Goal: Information Seeking & Learning: Find specific page/section

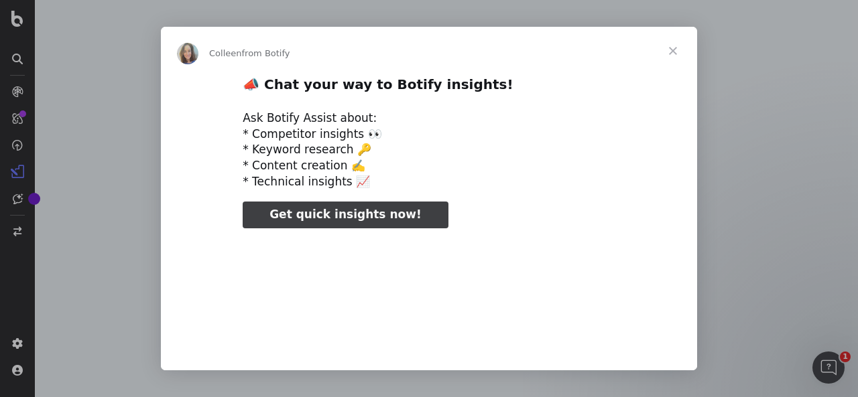
type input "28388"
click at [674, 51] on span "Close" at bounding box center [673, 51] width 48 height 48
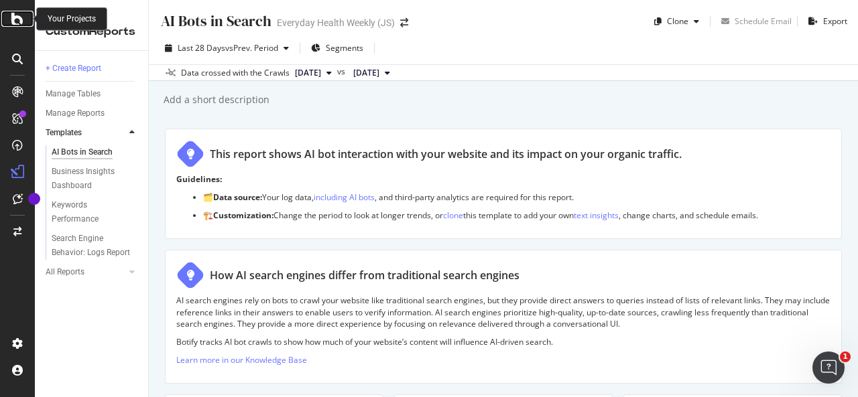
click at [15, 19] on icon at bounding box center [17, 19] width 12 height 16
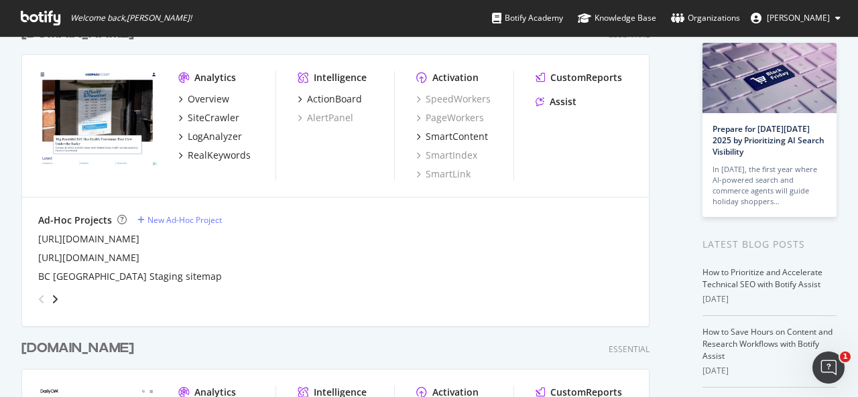
scroll to position [406, 0]
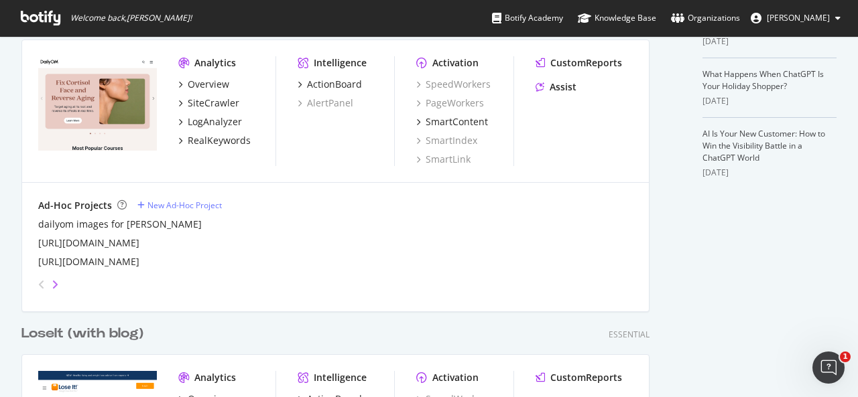
click at [53, 285] on icon "angle-right" at bounding box center [55, 284] width 7 height 11
click at [54, 285] on icon "angle-right" at bounding box center [55, 284] width 7 height 11
click at [38, 288] on icon "angle-left" at bounding box center [41, 284] width 7 height 11
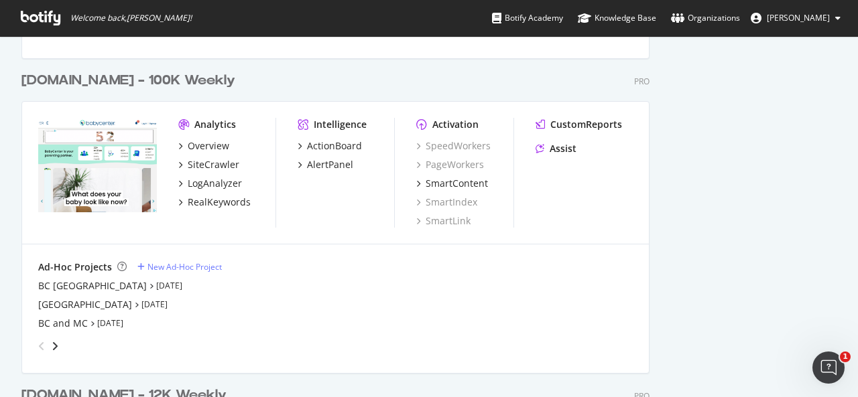
scroll to position [1862, 0]
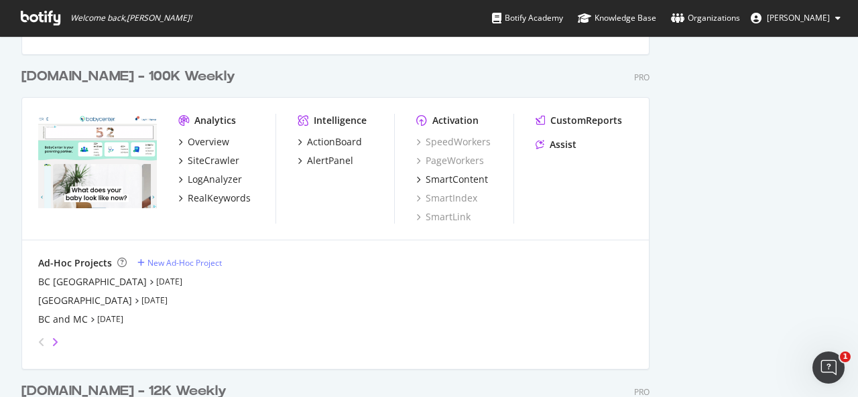
click at [56, 339] on icon "angle-right" at bounding box center [55, 342] width 7 height 11
click at [38, 338] on icon "angle-left" at bounding box center [41, 342] width 7 height 11
click at [76, 318] on div "BC and MC" at bounding box center [63, 319] width 50 height 13
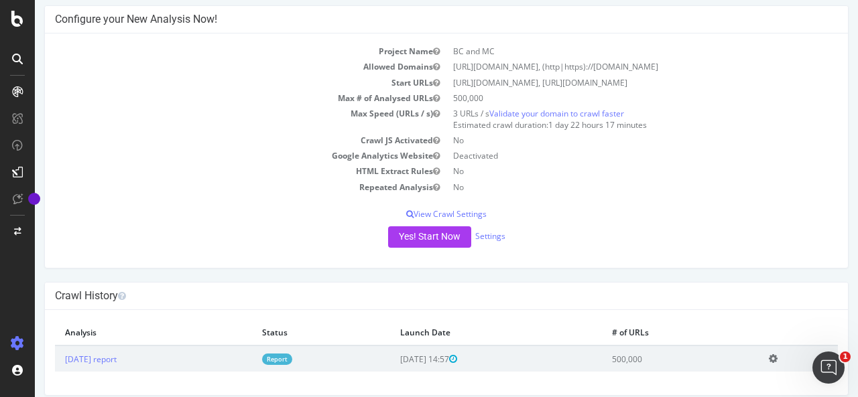
scroll to position [74, 0]
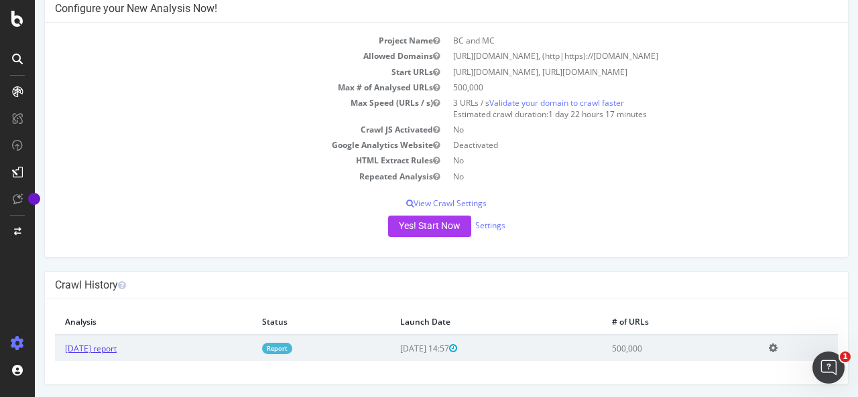
click at [113, 349] on link "[DATE] report" at bounding box center [91, 348] width 52 height 11
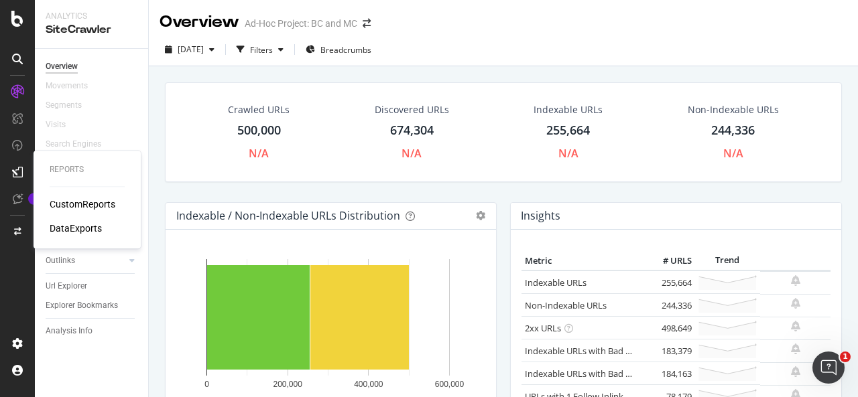
click at [60, 176] on div "Reports CustomReports DataExports" at bounding box center [87, 199] width 97 height 92
click at [79, 332] on div "Analysis Info" at bounding box center [69, 331] width 47 height 14
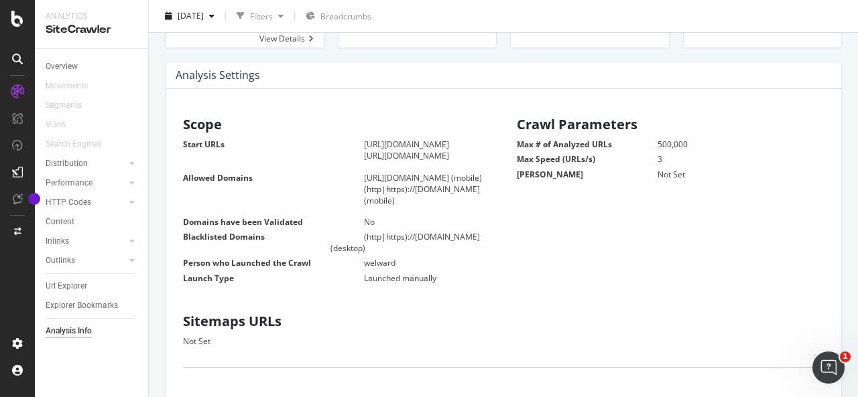
scroll to position [117, 0]
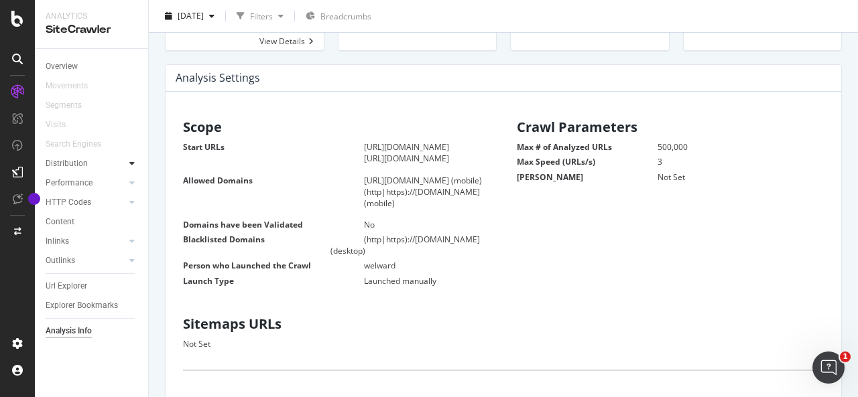
click at [130, 166] on icon at bounding box center [131, 164] width 5 height 8
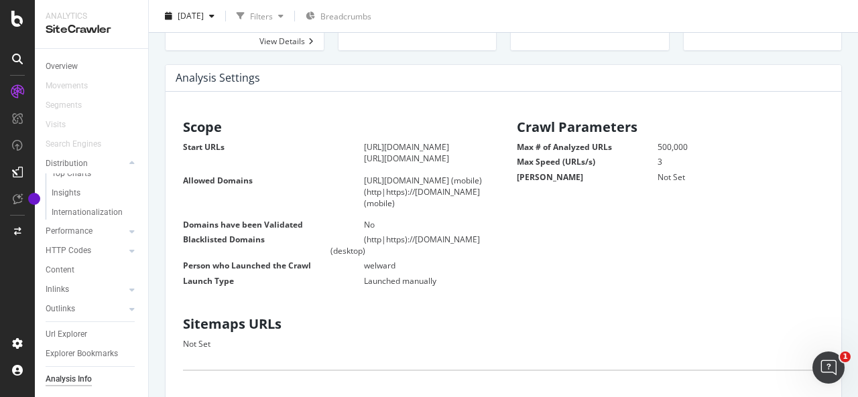
scroll to position [0, 0]
click at [80, 160] on div "Distribution" at bounding box center [67, 164] width 42 height 14
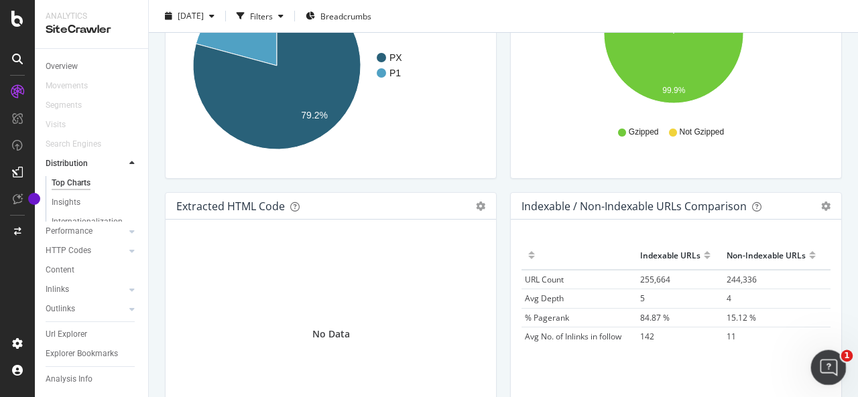
scroll to position [1968, 0]
click at [824, 362] on icon "Open Intercom Messenger" at bounding box center [827, 366] width 22 height 22
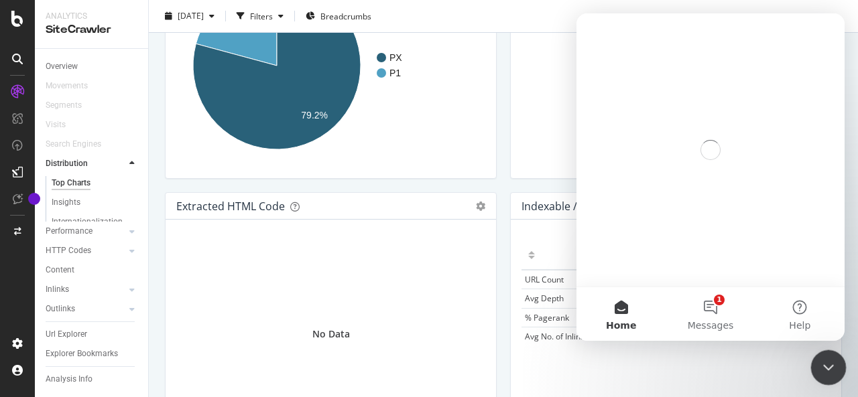
scroll to position [0, 0]
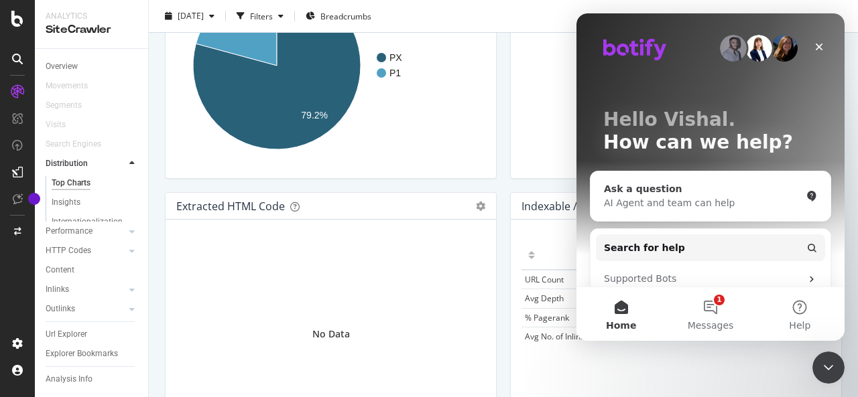
click at [630, 205] on div "AI Agent and team can help" at bounding box center [702, 203] width 197 height 14
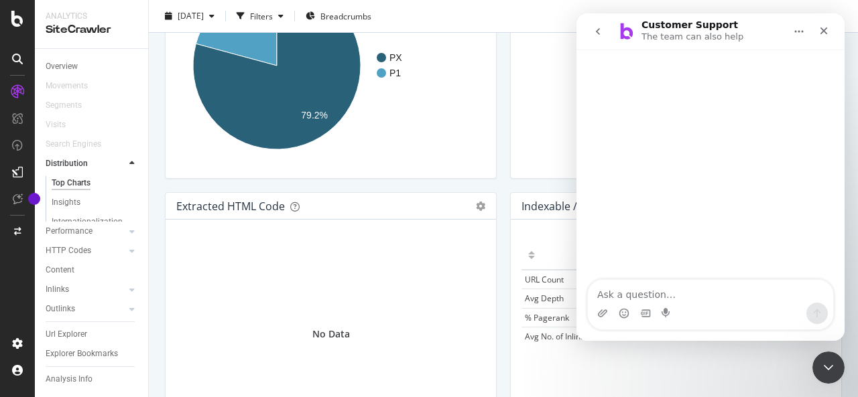
click at [635, 302] on textarea "Ask a question…" at bounding box center [710, 291] width 245 height 23
type textarea "how can i find the content duplication report"
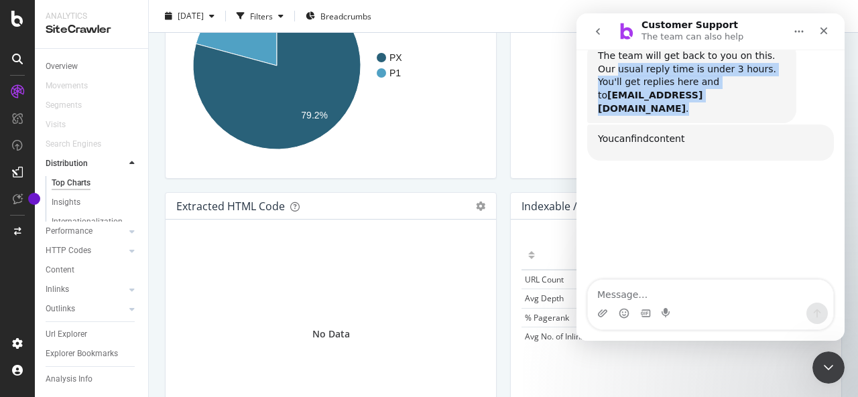
scroll to position [174, 0]
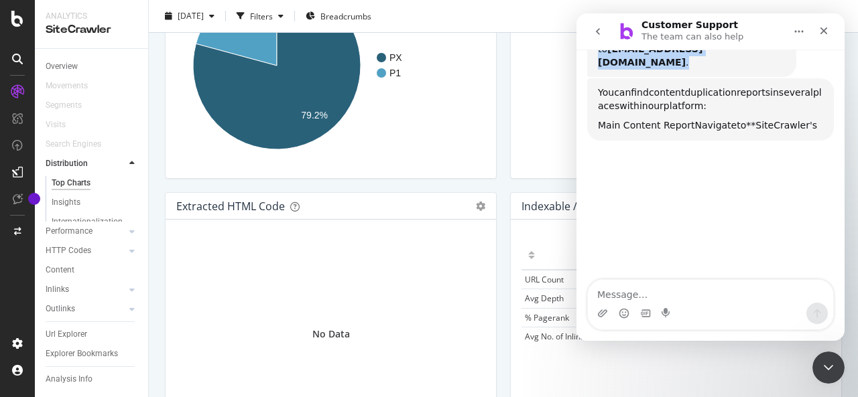
drag, startPoint x: 600, startPoint y: 186, endPoint x: 760, endPoint y: 212, distance: 162.3
click at [760, 212] on div "how can i find the content duplication report Vishal • Just now The team will g…" at bounding box center [710, 107] width 268 height 362
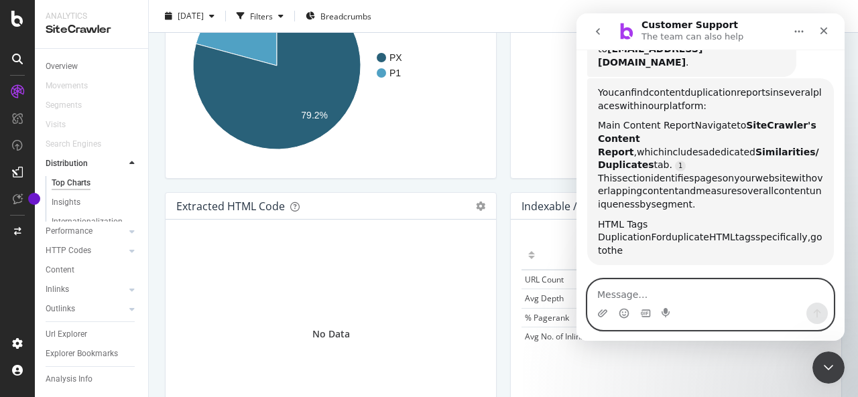
click at [680, 303] on textarea "Message…" at bounding box center [710, 291] width 245 height 23
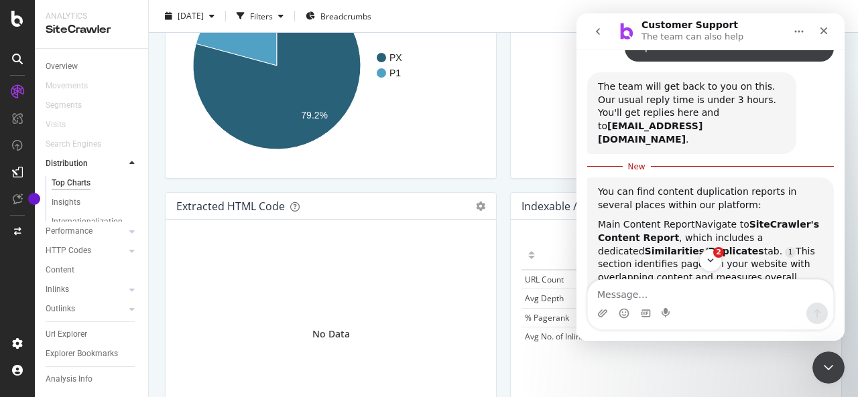
scroll to position [101, 0]
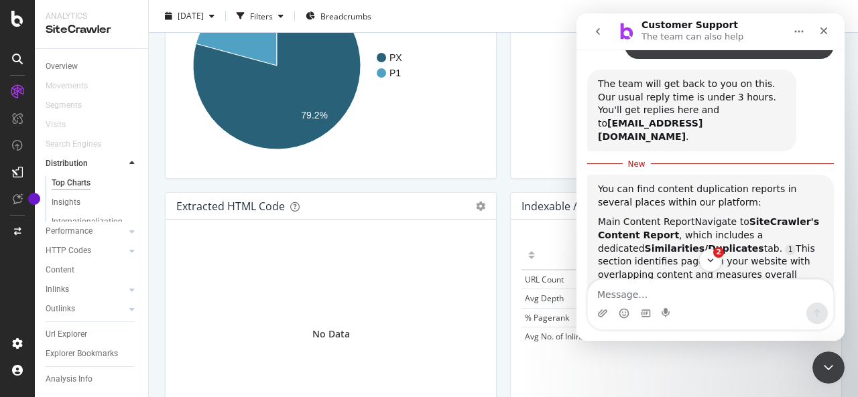
drag, startPoint x: 843, startPoint y: 165, endPoint x: 1068, endPoint y: 147, distance: 225.9
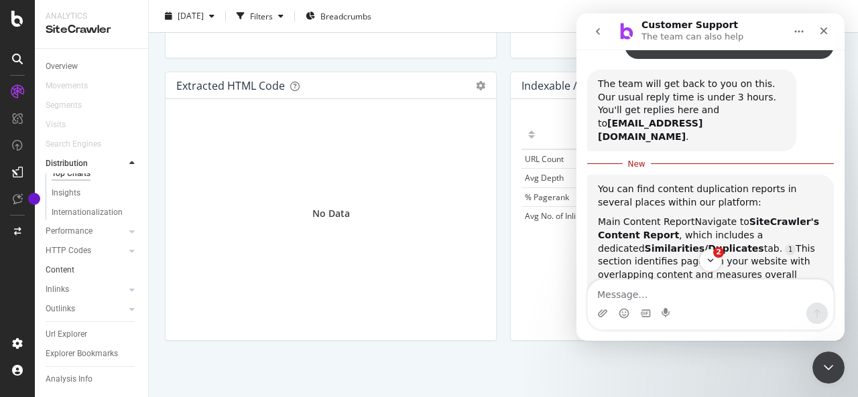
click at [74, 265] on link "Content" at bounding box center [92, 270] width 93 height 14
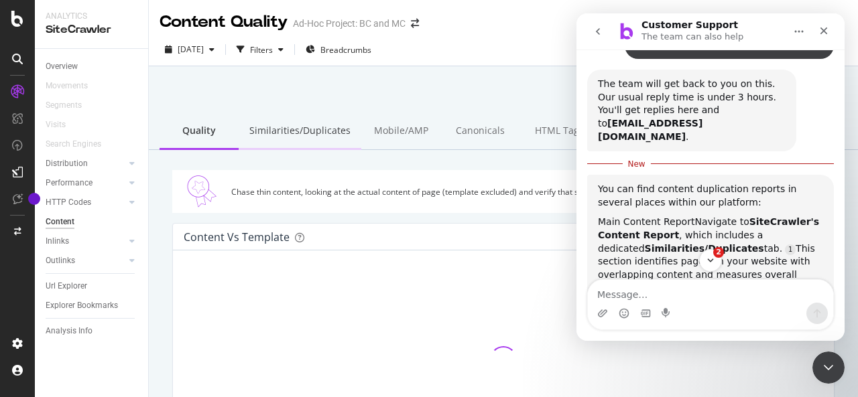
click at [291, 135] on div "Similarities/Duplicates" at bounding box center [300, 131] width 123 height 37
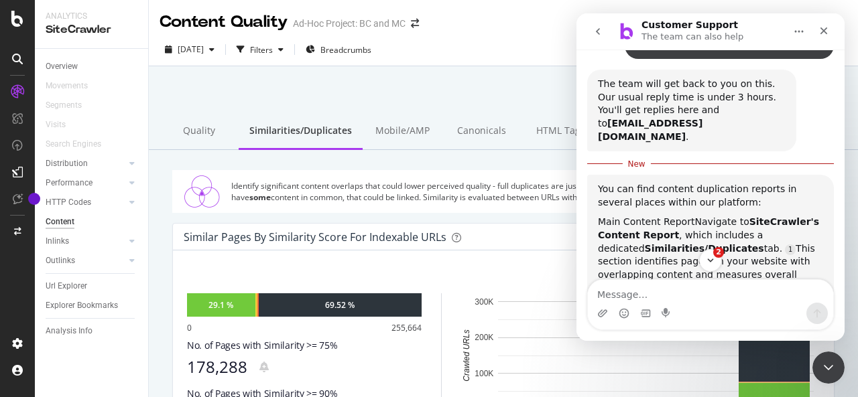
click at [550, 25] on div "Content Quality Ad-Hoc Project: BC and MC" at bounding box center [503, 17] width 709 height 34
click at [833, 32] on div "Close" at bounding box center [824, 31] width 24 height 24
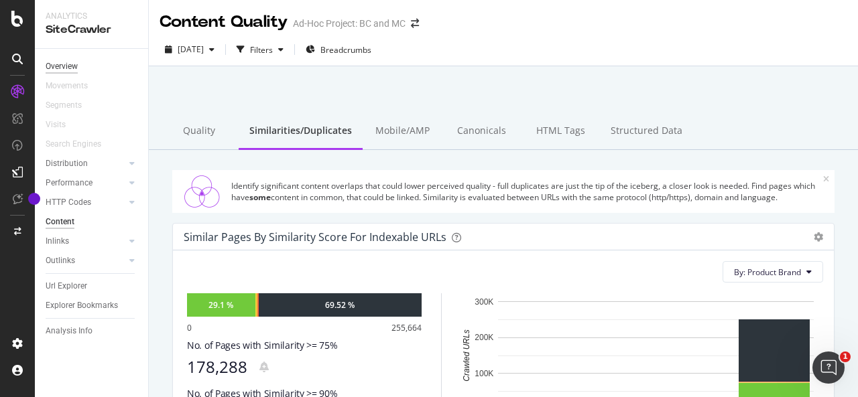
click at [75, 65] on div "Overview" at bounding box center [62, 67] width 32 height 14
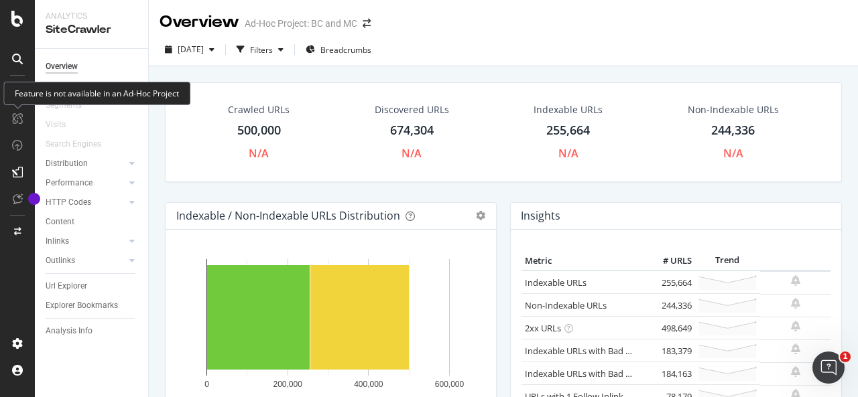
click at [17, 119] on icon at bounding box center [17, 118] width 11 height 11
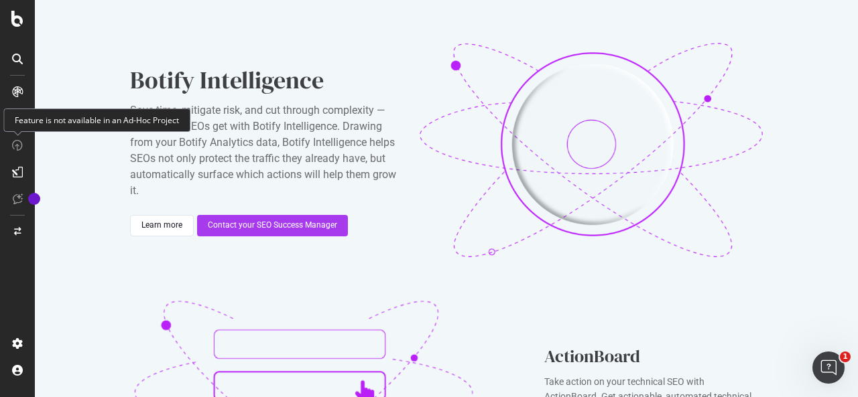
click at [17, 141] on icon at bounding box center [17, 145] width 11 height 11
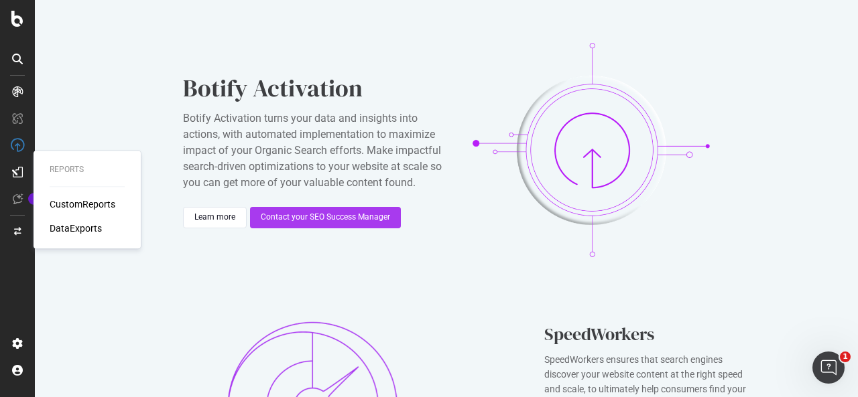
click at [26, 172] on div at bounding box center [17, 172] width 21 height 21
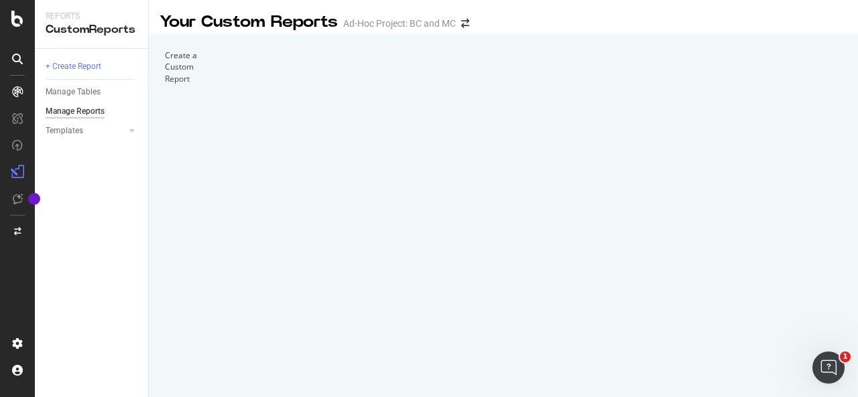
click at [84, 110] on div "Manage Reports" at bounding box center [75, 112] width 59 height 14
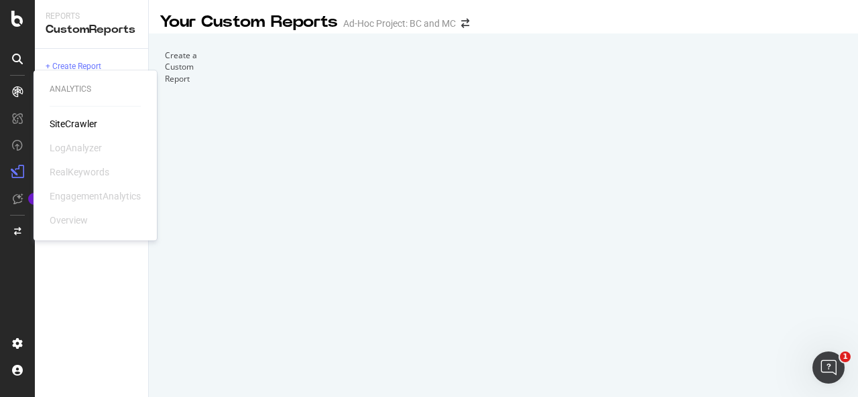
click at [17, 90] on icon at bounding box center [17, 91] width 11 height 11
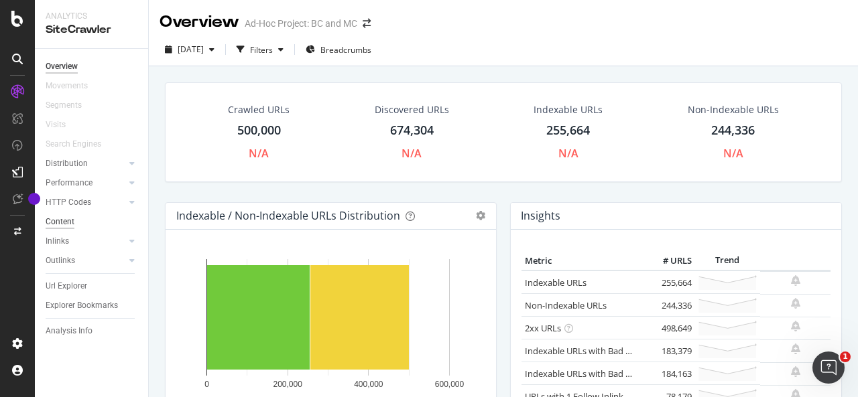
click at [70, 223] on div "Content" at bounding box center [60, 222] width 29 height 14
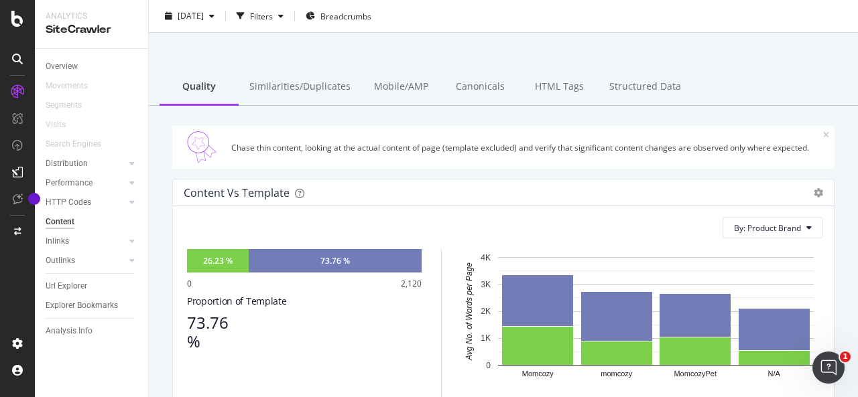
scroll to position [3, 0]
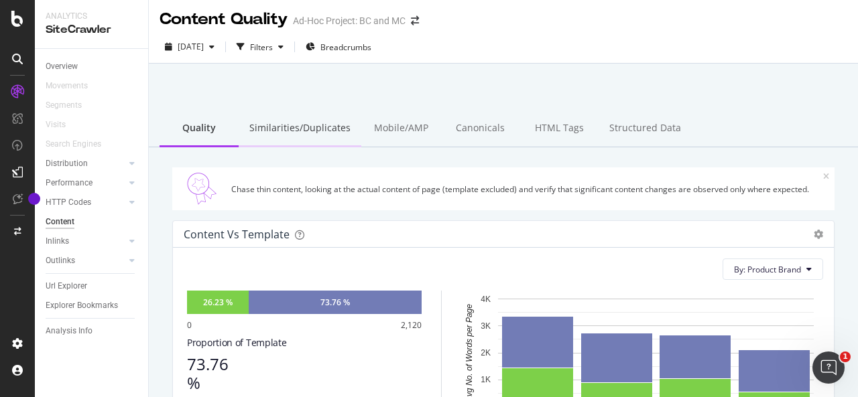
click at [308, 137] on div "Similarities/Duplicates" at bounding box center [300, 129] width 123 height 37
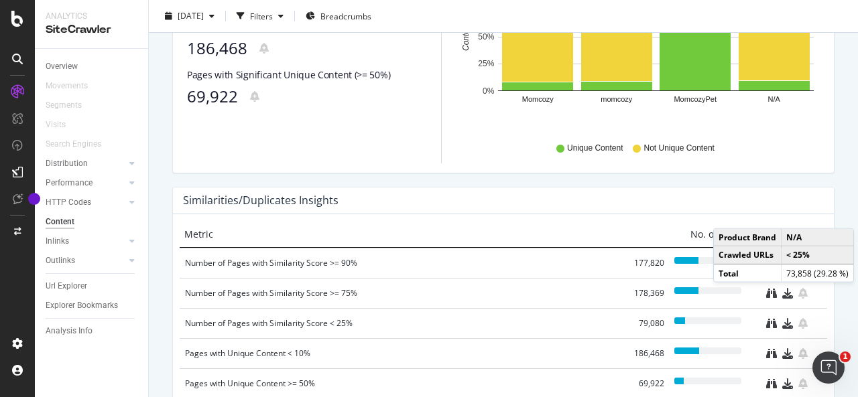
scroll to position [603, 0]
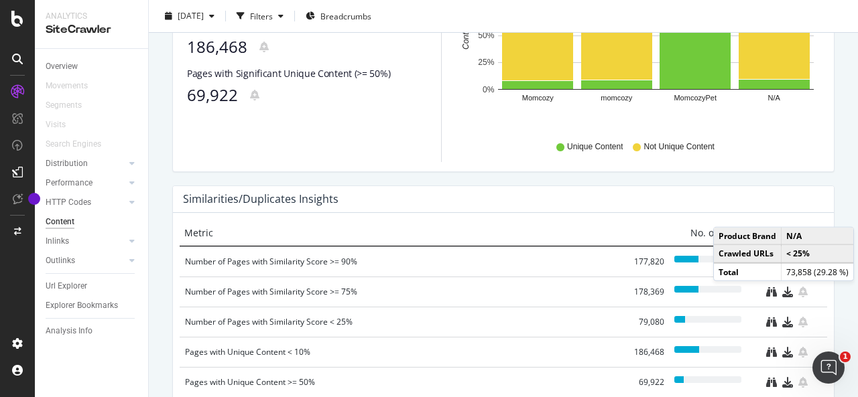
click at [826, 145] on div "% Content Uniqueness (N-Grams) Pie Table Export as CSV Add to Custom Report By:…" at bounding box center [503, 44] width 682 height 283
click at [614, 222] on div "Metric No. of URLs" at bounding box center [503, 233] width 647 height 27
click at [434, 257] on div "Number of Pages with Similarity Score >= 90%" at bounding box center [403, 261] width 436 height 13
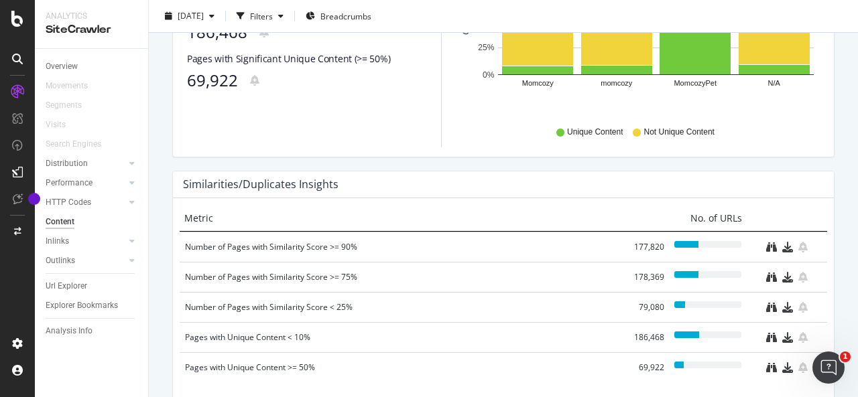
scroll to position [679, 0]
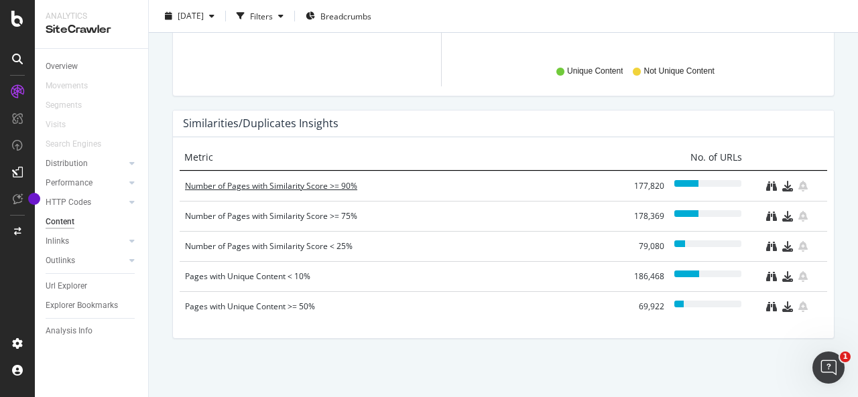
click at [234, 184] on div "Number of Pages with Similarity Score >= 90%" at bounding box center [403, 186] width 436 height 13
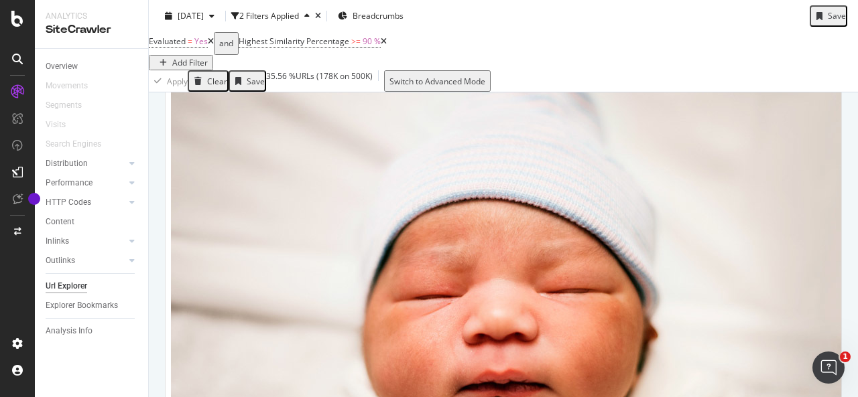
scroll to position [218, 0]
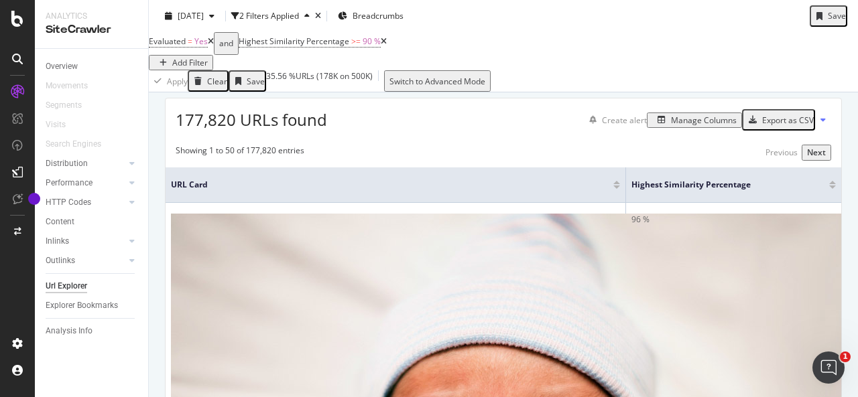
click at [762, 126] on div "Export as CSV" at bounding box center [788, 120] width 52 height 11
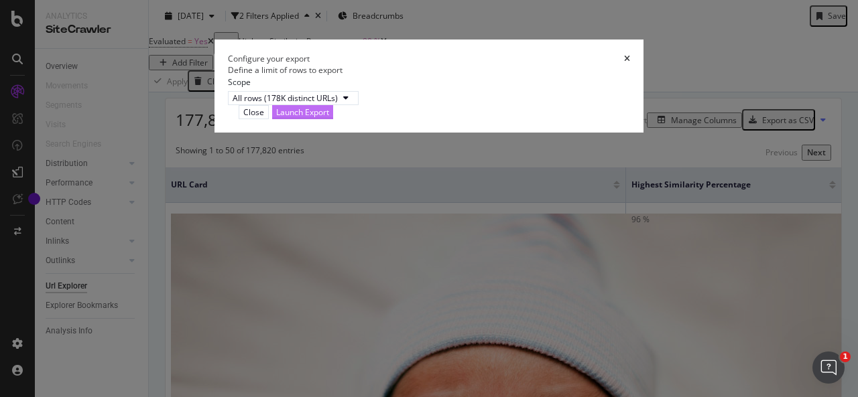
click at [329, 118] on div "Launch Export" at bounding box center [302, 112] width 53 height 11
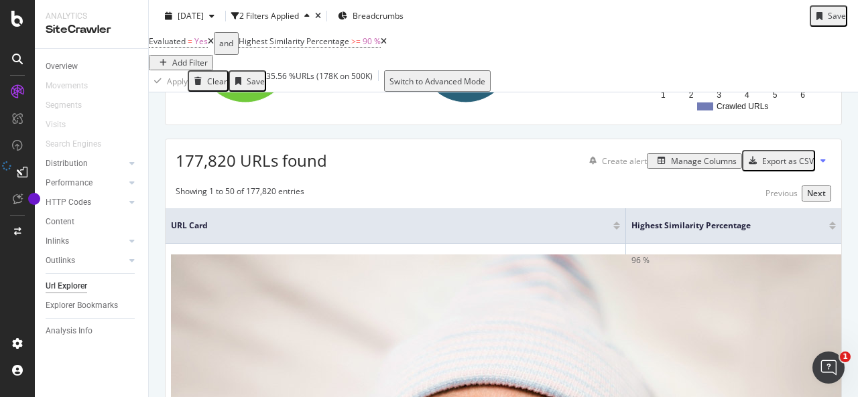
scroll to position [141, 0]
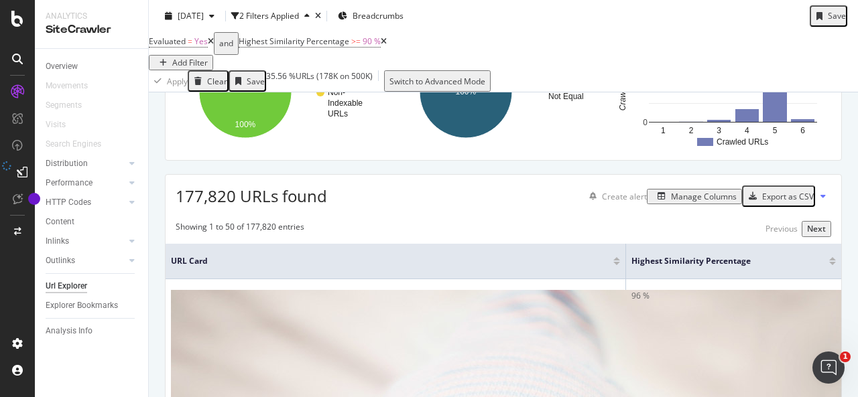
click at [784, 202] on div "Export as CSV" at bounding box center [788, 196] width 52 height 11
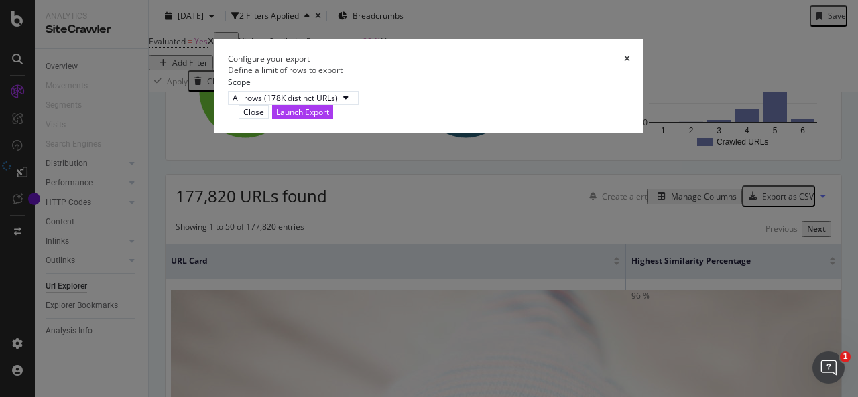
drag, startPoint x: 647, startPoint y: 267, endPoint x: 602, endPoint y: 204, distance: 78.3
click at [602, 133] on div "Configure your export Define a limit of rows to export Scope All rows (178K dis…" at bounding box center [428, 86] width 429 height 93
click at [13, 168] on div "Configure your export Define a limit of rows to export Scope All rows (178K dis…" at bounding box center [429, 198] width 858 height 397
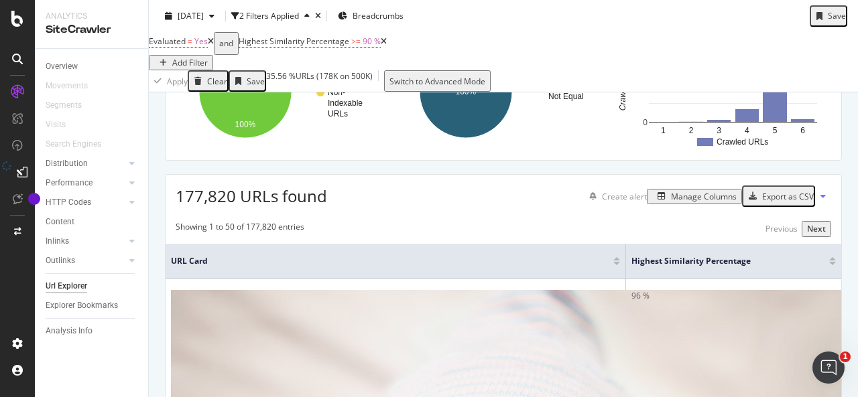
click at [17, 172] on icon at bounding box center [22, 172] width 11 height 11
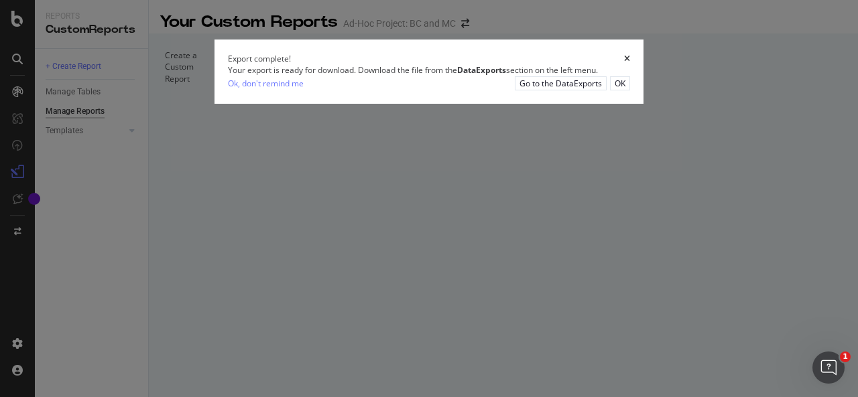
click at [21, 89] on div "Export complete! Your export is ready for download. Download the file from the …" at bounding box center [429, 198] width 858 height 397
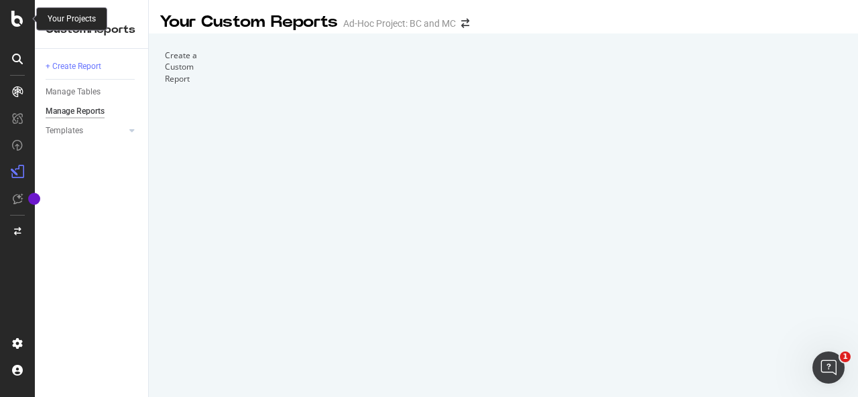
click at [21, 22] on icon at bounding box center [17, 19] width 12 height 16
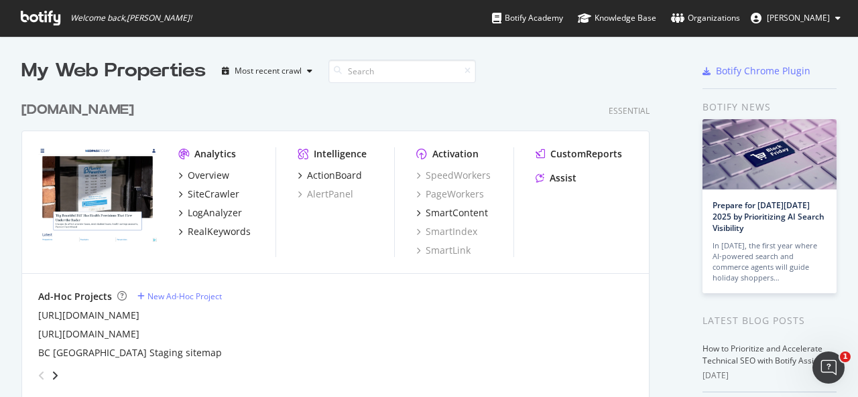
scroll to position [387, 837]
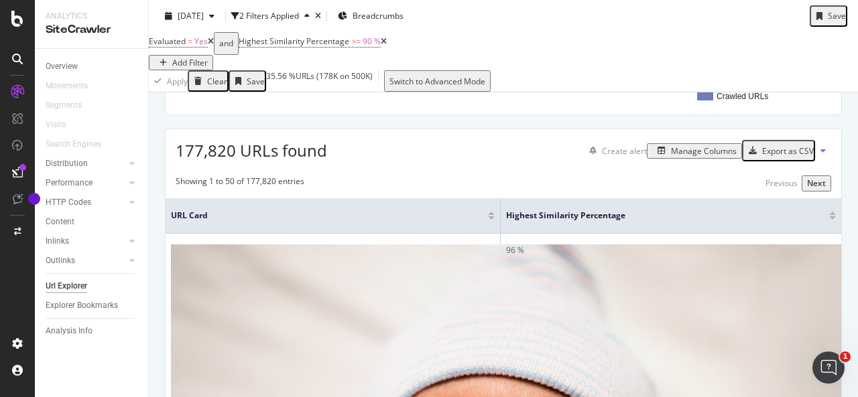
scroll to position [214, 0]
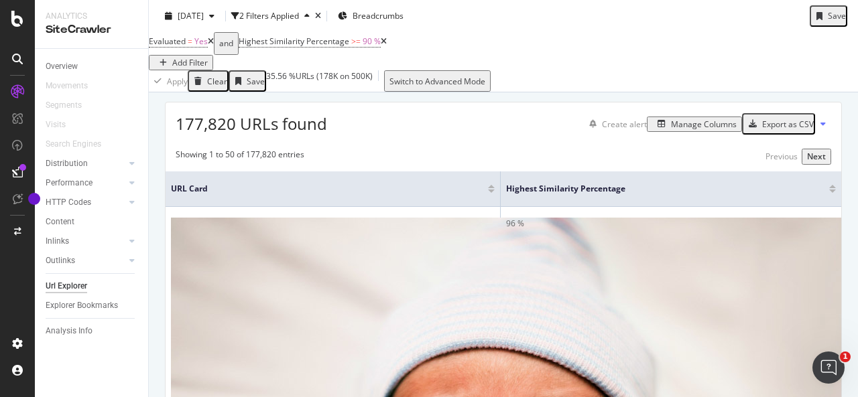
click at [793, 130] on div "Export as CSV" at bounding box center [788, 124] width 52 height 11
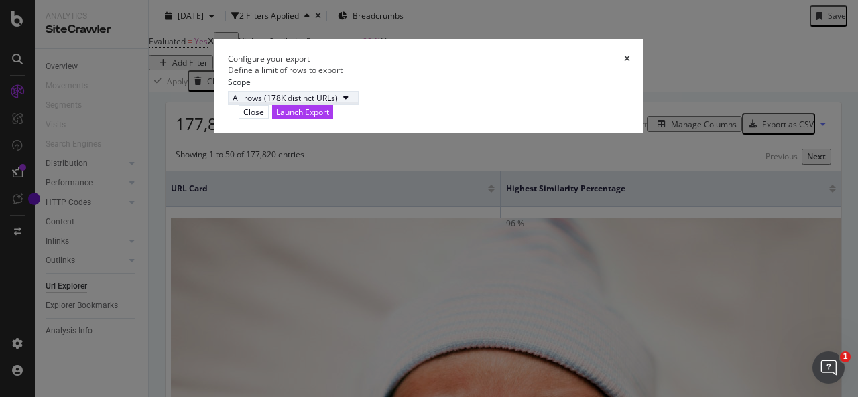
click at [338, 102] on div "modal" at bounding box center [346, 98] width 16 height 8
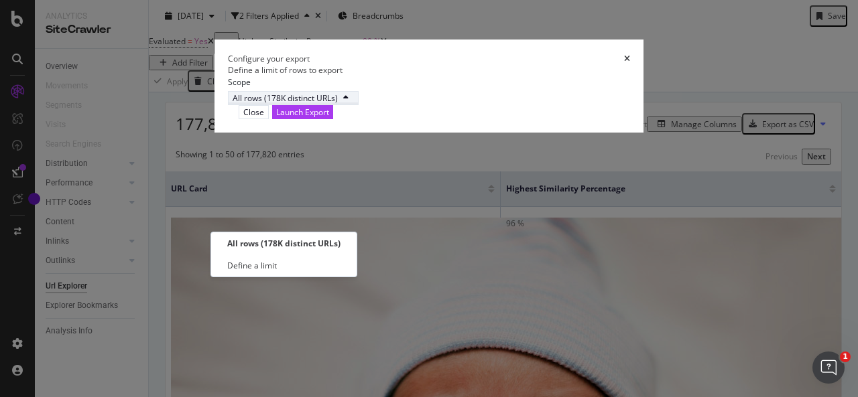
click at [338, 102] on div "modal" at bounding box center [346, 98] width 16 height 8
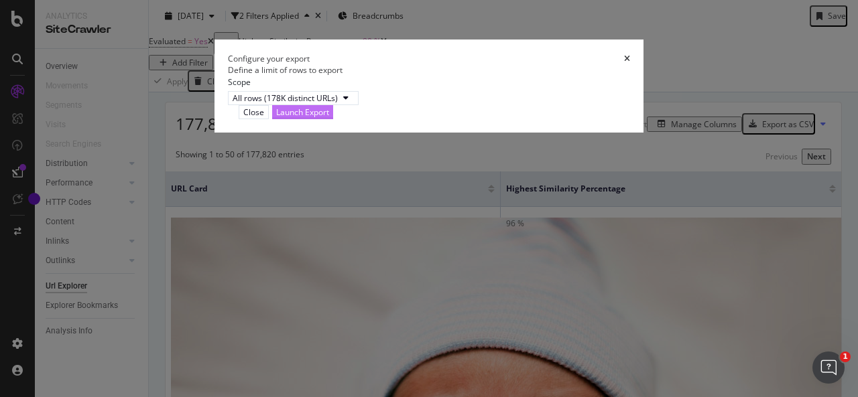
click at [329, 118] on div "Launch Export" at bounding box center [302, 112] width 53 height 11
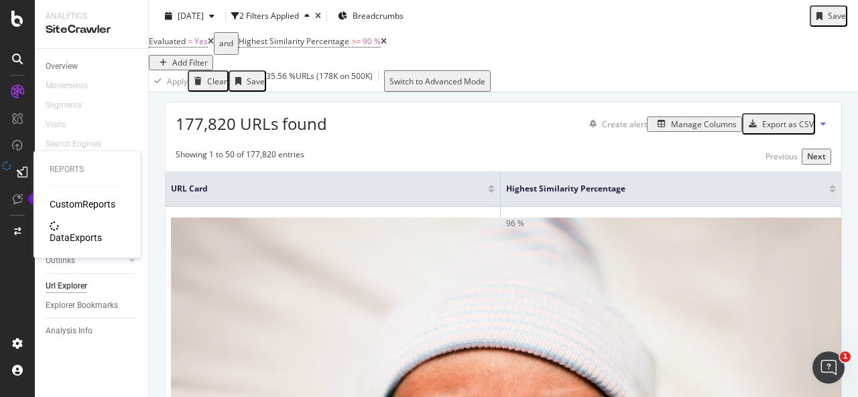
click at [70, 231] on div "DataExports" at bounding box center [76, 237] width 52 height 13
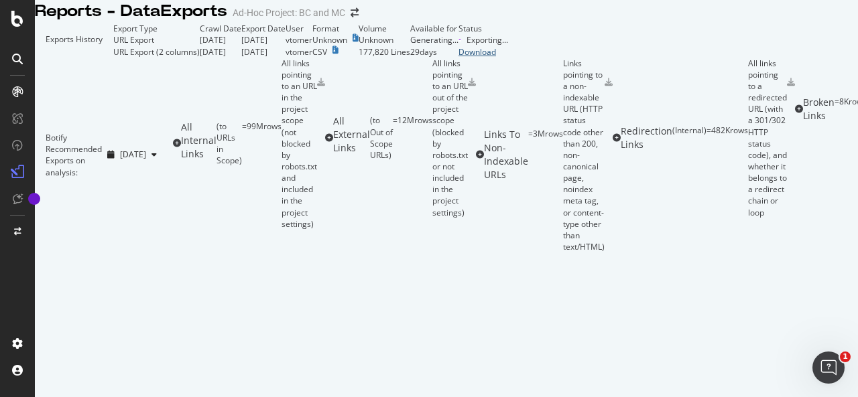
click at [508, 58] on div "Download" at bounding box center [483, 51] width 50 height 11
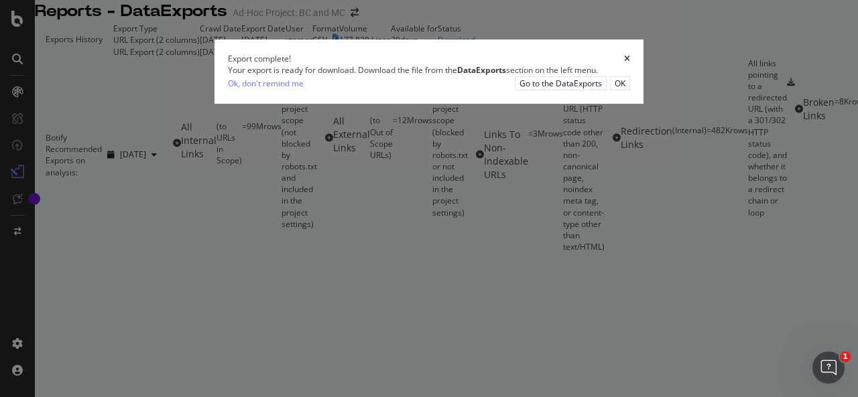
click at [630, 63] on icon "times" at bounding box center [627, 59] width 6 height 8
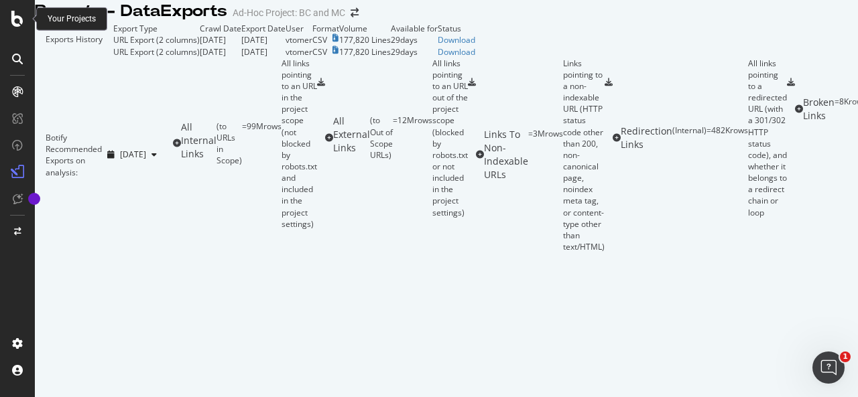
click at [23, 15] on div at bounding box center [17, 19] width 32 height 16
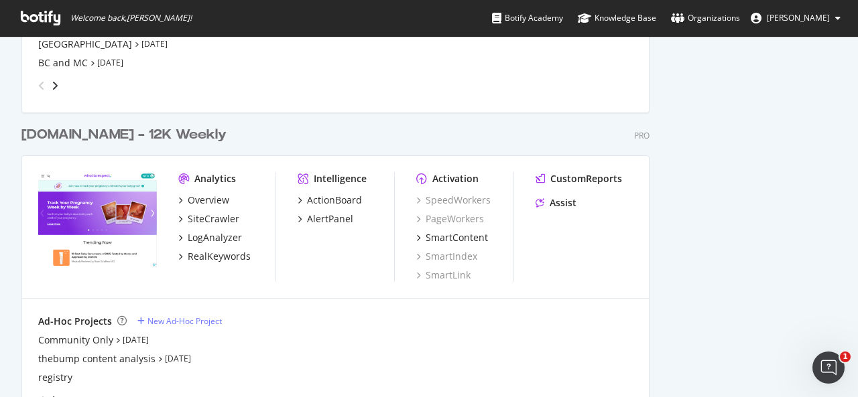
scroll to position [2145, 0]
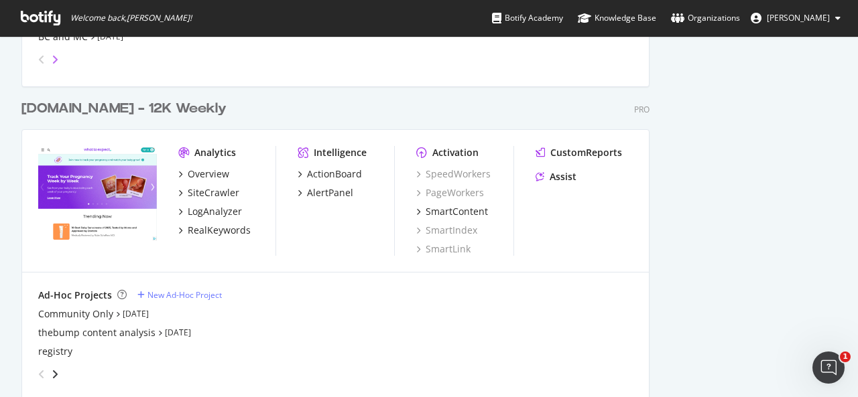
click at [56, 60] on icon "angle-right" at bounding box center [55, 59] width 7 height 11
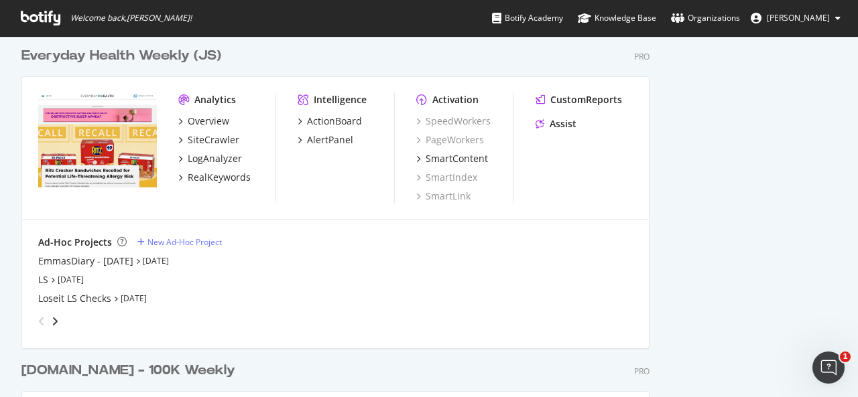
scroll to position [1609, 0]
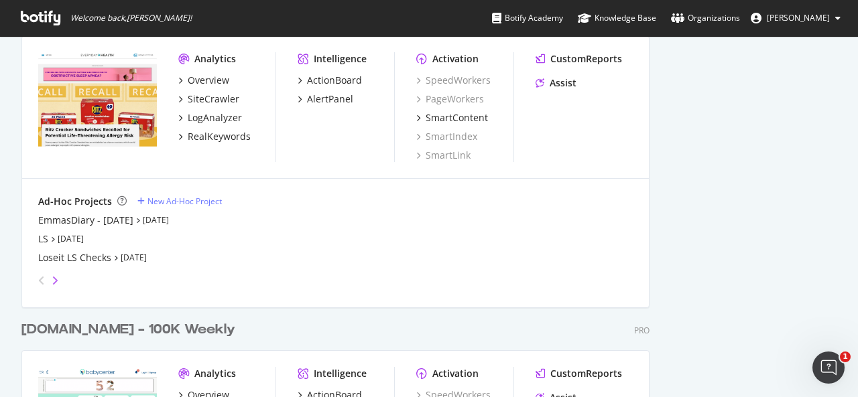
click at [55, 281] on icon "angle-right" at bounding box center [55, 280] width 7 height 11
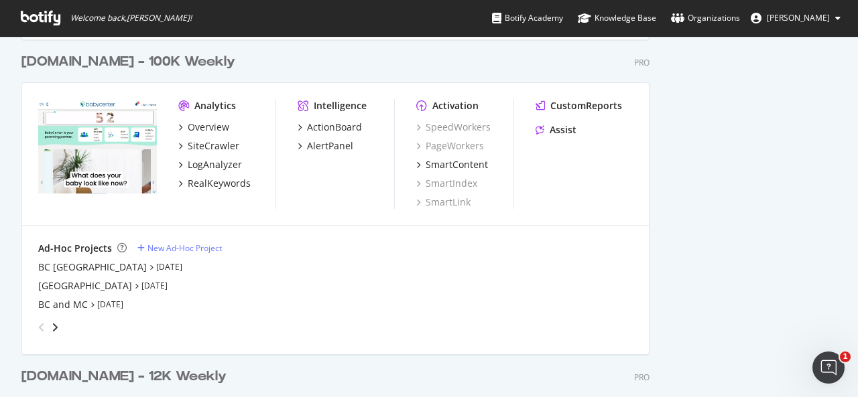
scroll to position [1903, 0]
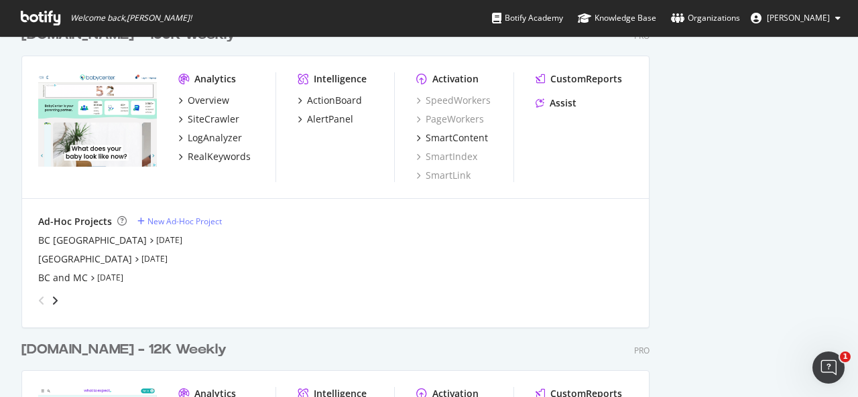
click at [50, 286] on div "grid" at bounding box center [333, 298] width 600 height 27
click at [76, 278] on div "BC and MC" at bounding box center [63, 277] width 50 height 13
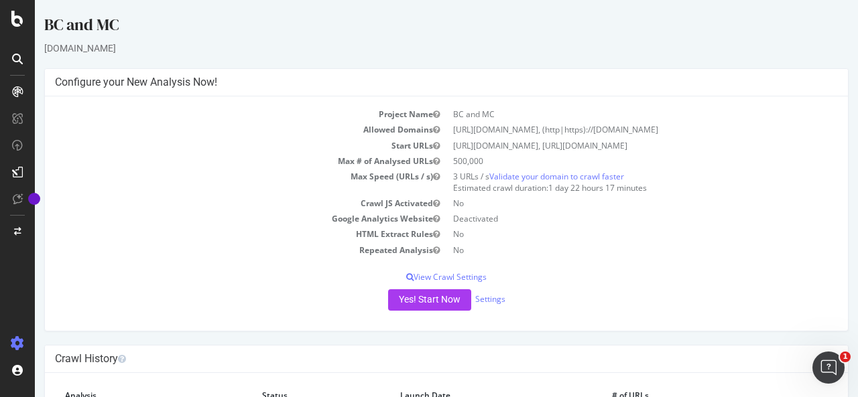
drag, startPoint x: 132, startPoint y: 22, endPoint x: 46, endPoint y: 13, distance: 86.9
click at [46, 13] on div "BC and MC" at bounding box center [446, 27] width 804 height 28
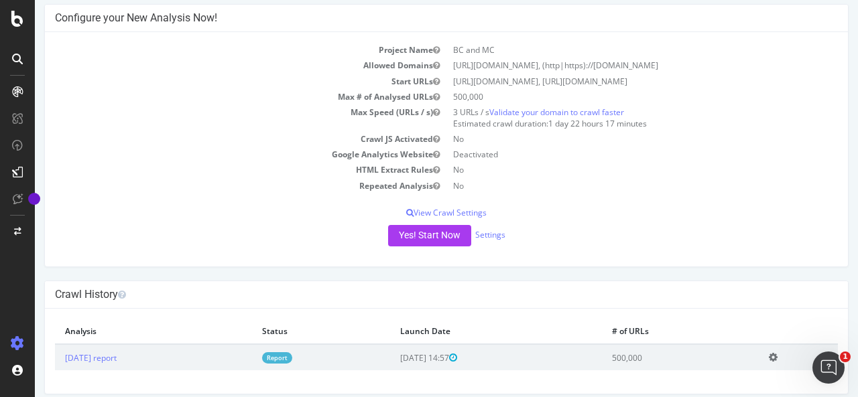
scroll to position [74, 0]
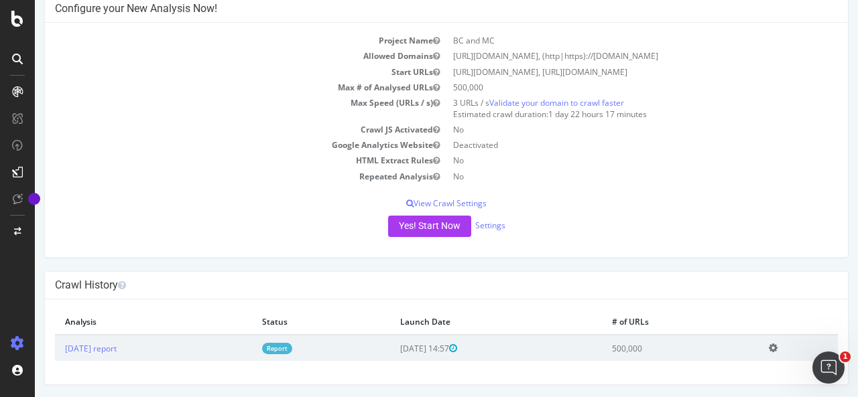
click at [292, 348] on link "Report" at bounding box center [277, 348] width 30 height 11
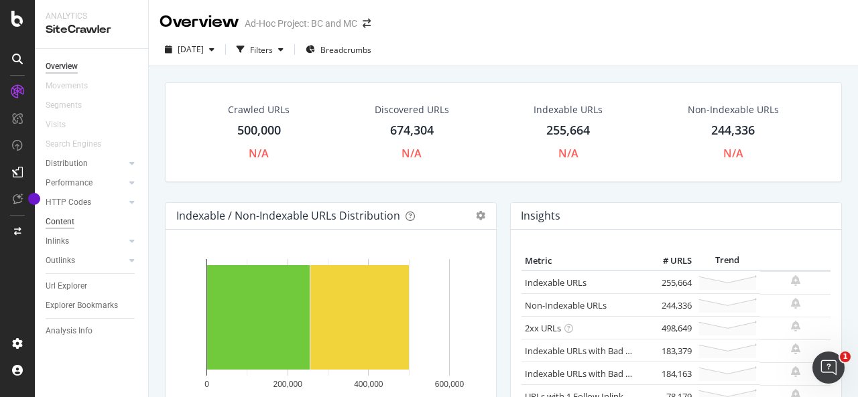
click at [64, 218] on div "Content" at bounding box center [60, 222] width 29 height 14
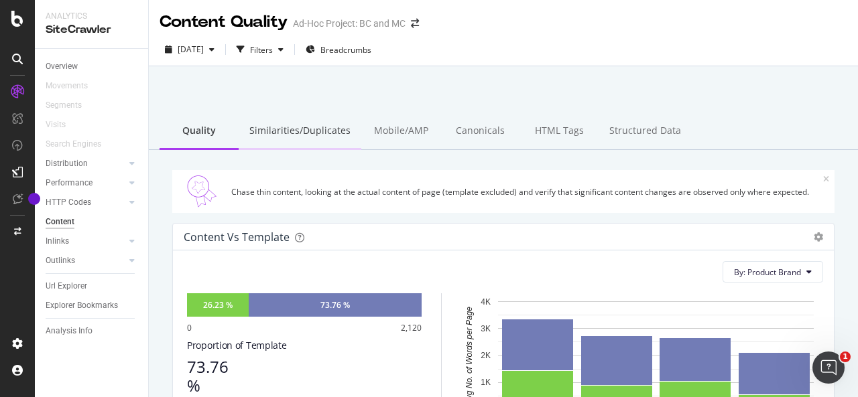
click at [307, 127] on div "Similarities/Duplicates" at bounding box center [300, 131] width 123 height 37
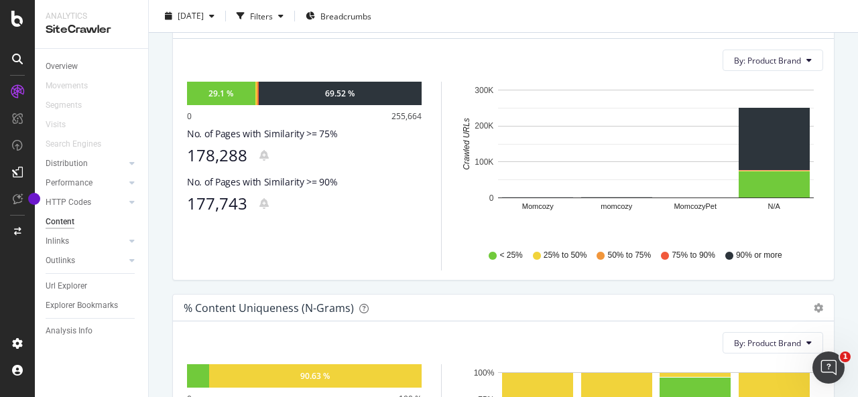
scroll to position [220, 0]
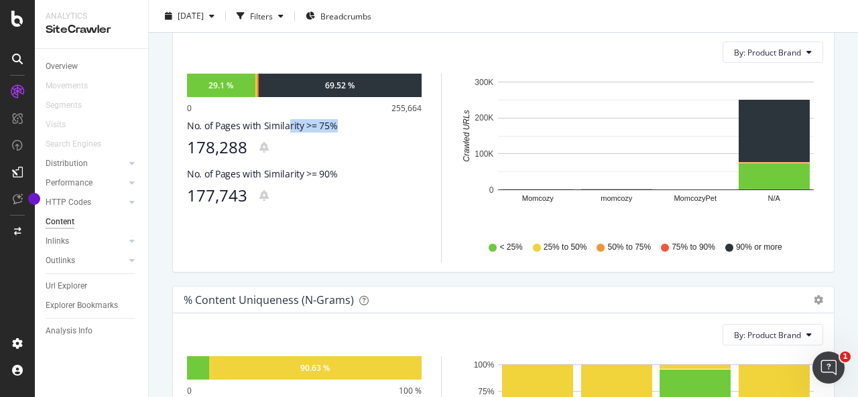
drag, startPoint x: 332, startPoint y: 122, endPoint x: 285, endPoint y: 124, distance: 47.0
click at [285, 124] on div "No. of Pages with Similarity >= 75%" at bounding box center [304, 125] width 235 height 13
drag, startPoint x: 343, startPoint y: 178, endPoint x: 214, endPoint y: 178, distance: 128.7
click at [214, 178] on div "No. of Pages with Similarity >= 90%" at bounding box center [304, 174] width 235 height 13
drag, startPoint x: 183, startPoint y: 198, endPoint x: 248, endPoint y: 194, distance: 65.2
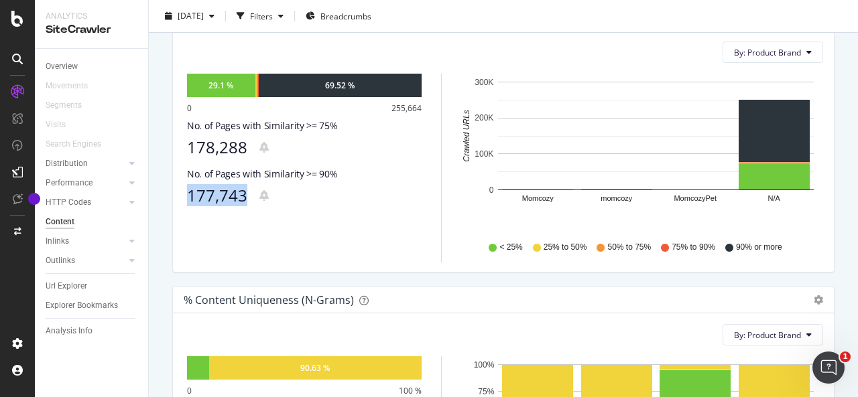
click at [248, 194] on div "29.1 % 69.52 % 0 255,664 No. of Pages with Similarity >= 75% 178,288 No. of Pag…" at bounding box center [503, 168] width 639 height 189
click at [76, 228] on div "DataExports" at bounding box center [76, 228] width 52 height 13
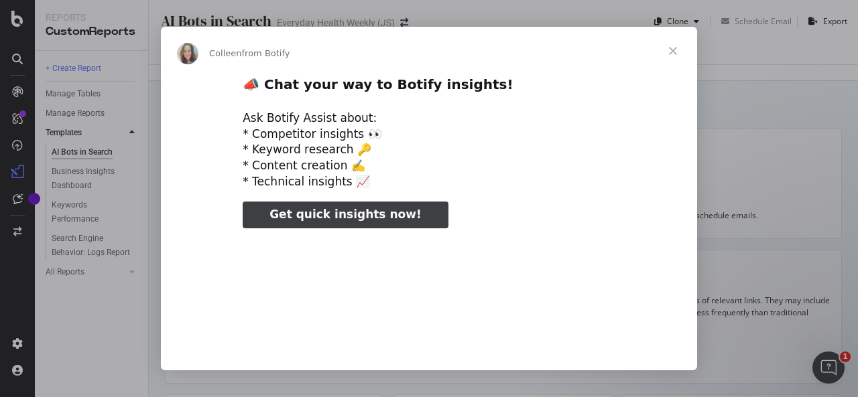
click at [674, 50] on span "Close" at bounding box center [673, 51] width 48 height 48
